Goal: Task Accomplishment & Management: Use online tool/utility

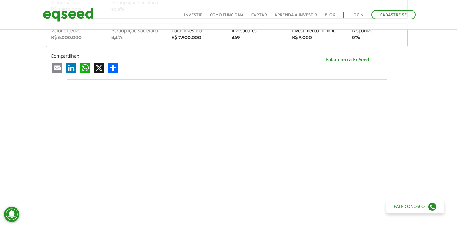
scroll to position [151, 2]
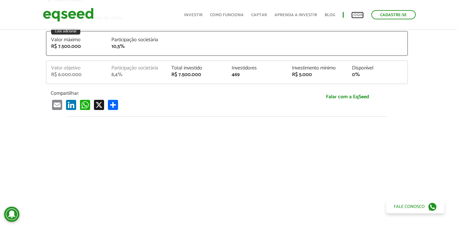
click at [356, 14] on link "Login" at bounding box center [357, 15] width 12 height 4
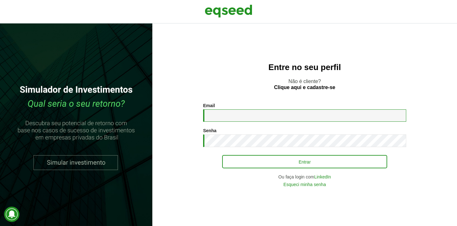
type input "**********"
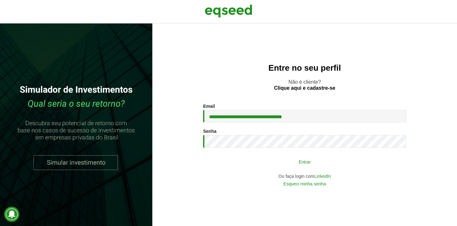
click at [292, 163] on button "Entrar" at bounding box center [304, 162] width 165 height 12
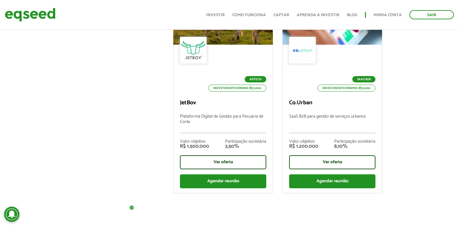
scroll to position [288, 0]
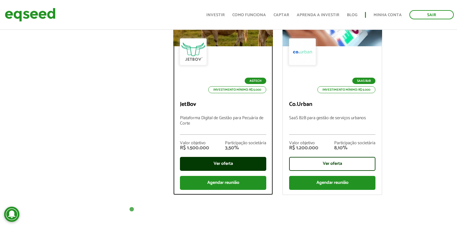
click at [213, 162] on div "Ver oferta" at bounding box center [223, 164] width 86 height 14
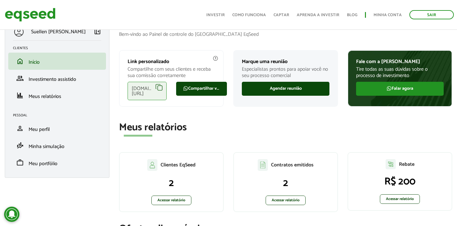
scroll to position [19, 0]
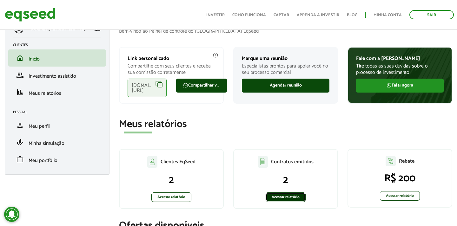
click at [276, 199] on link "Acessar relatório" at bounding box center [286, 198] width 40 height 10
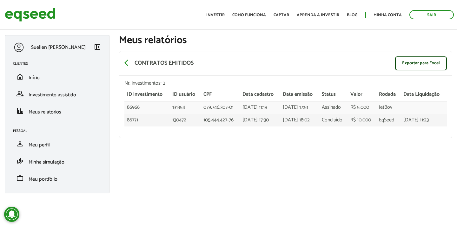
click at [258, 120] on td "09/07/2025 - 17:30" at bounding box center [260, 120] width 40 height 12
click at [297, 122] on td "09/07/2025 - 18:02" at bounding box center [299, 120] width 39 height 12
click at [288, 189] on div "Suellen Cristiny Machado Melo left_panel_close Clientes home Início group Inves…" at bounding box center [228, 117] width 457 height 165
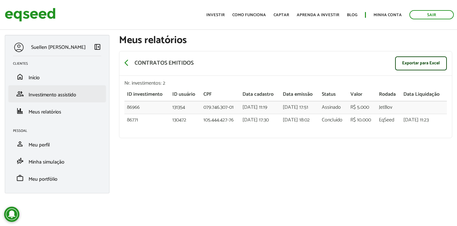
click at [65, 86] on li "group Investimento assistido" at bounding box center [57, 93] width 98 height 17
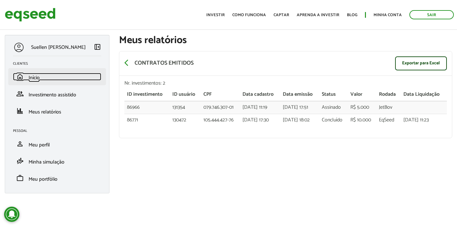
click at [61, 80] on link "home Início" at bounding box center [57, 77] width 88 height 8
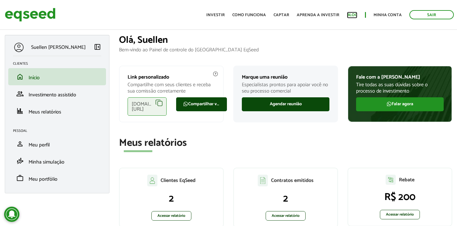
click at [355, 15] on link "Blog" at bounding box center [352, 15] width 10 height 4
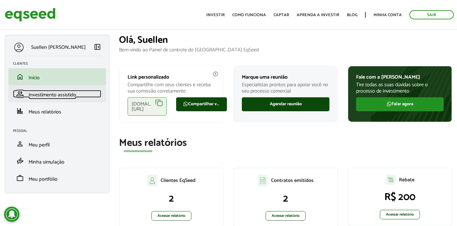
click at [55, 94] on span "Investimento assistido" at bounding box center [53, 95] width 48 height 9
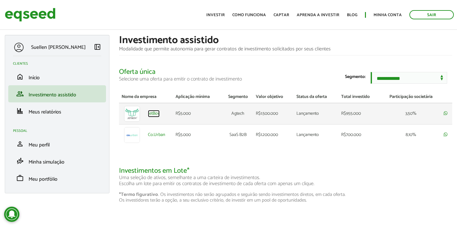
click at [149, 116] on link "JetBov" at bounding box center [154, 114] width 12 height 4
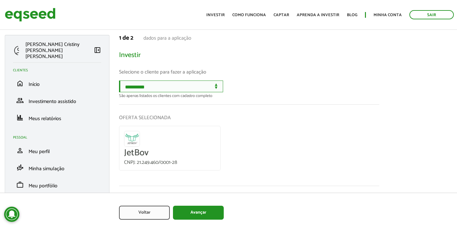
click at [220, 89] on select "**********" at bounding box center [171, 87] width 104 height 12
click at [219, 91] on select "**********" at bounding box center [171, 87] width 104 height 12
select select "******"
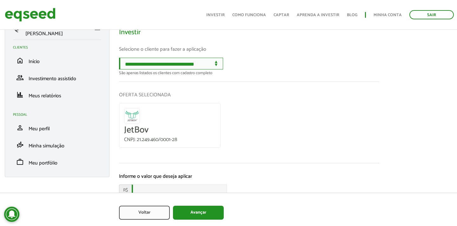
scroll to position [54, 0]
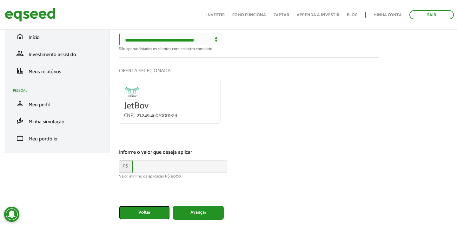
click at [139, 211] on button "Voltar" at bounding box center [144, 213] width 51 height 14
